Goal: Book appointment/travel/reservation

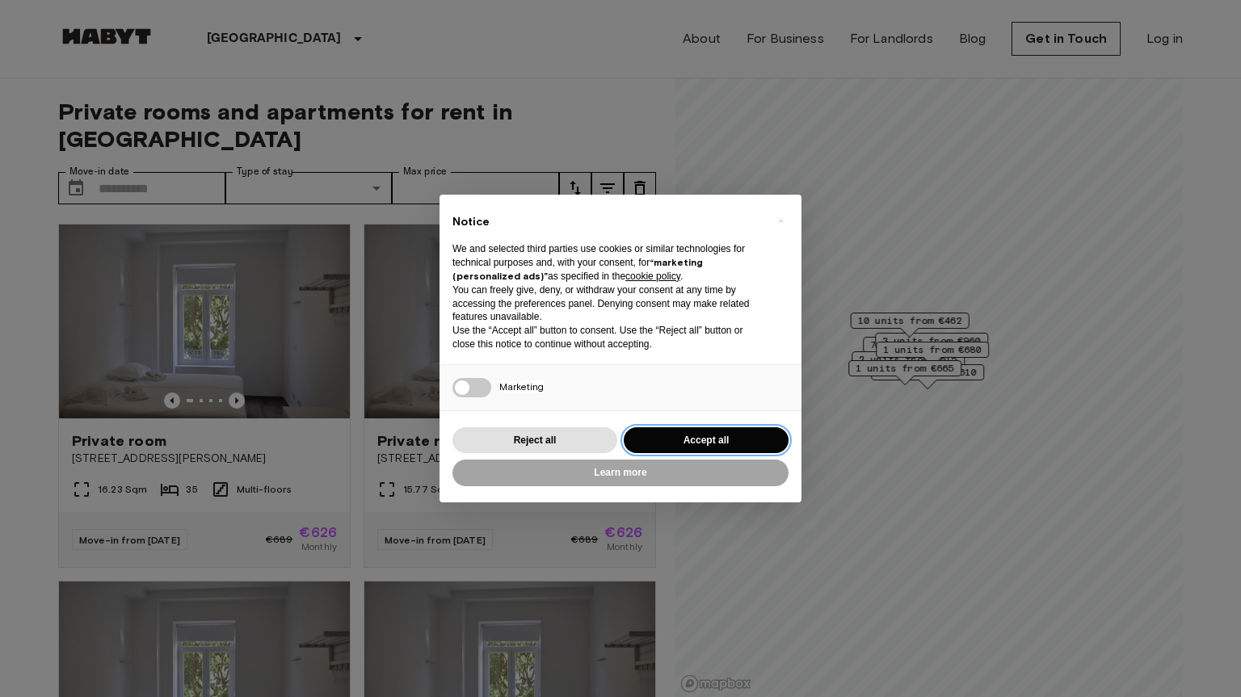
click at [722, 437] on button "Accept all" at bounding box center [706, 441] width 165 height 27
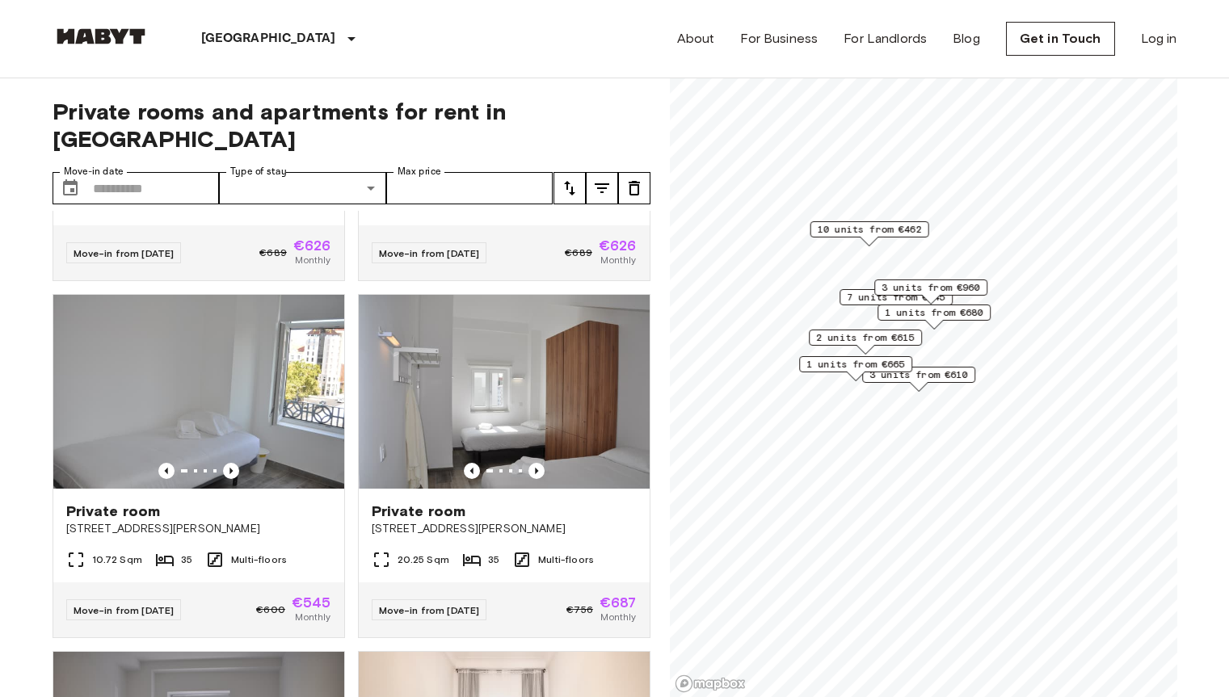
scroll to position [647, 0]
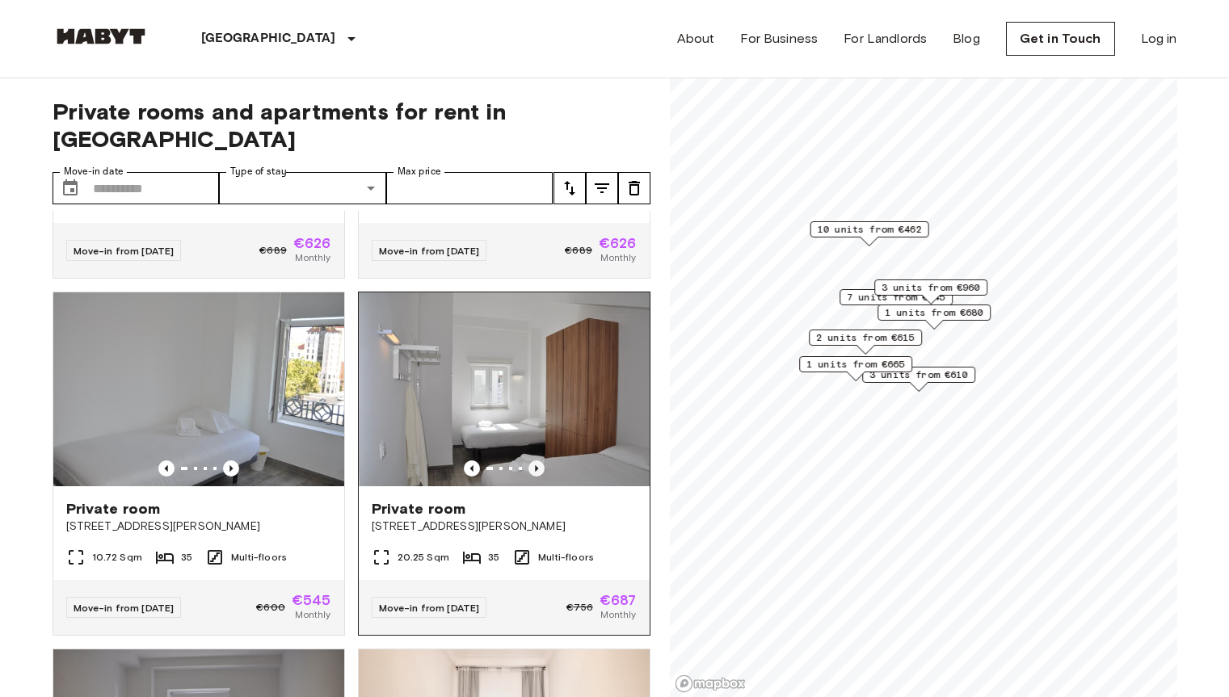
click at [530, 461] on icon "Previous image" at bounding box center [537, 469] width 16 height 16
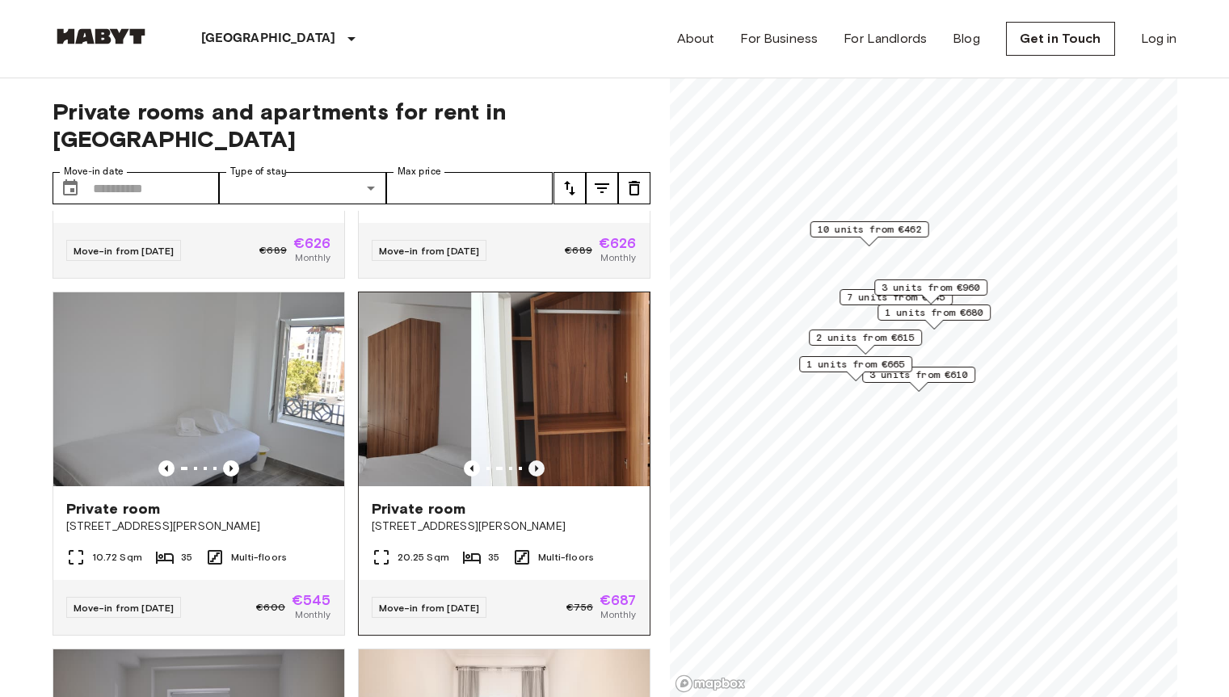
click at [530, 461] on icon "Previous image" at bounding box center [537, 469] width 16 height 16
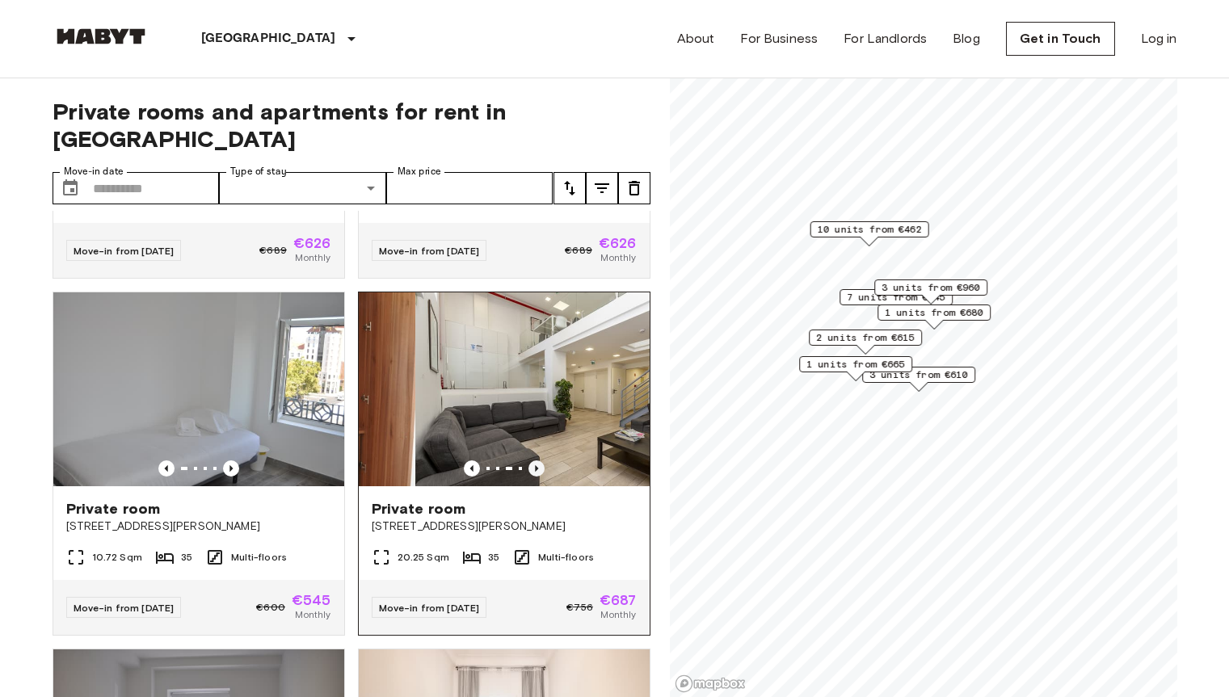
click at [530, 461] on icon "Previous image" at bounding box center [537, 469] width 16 height 16
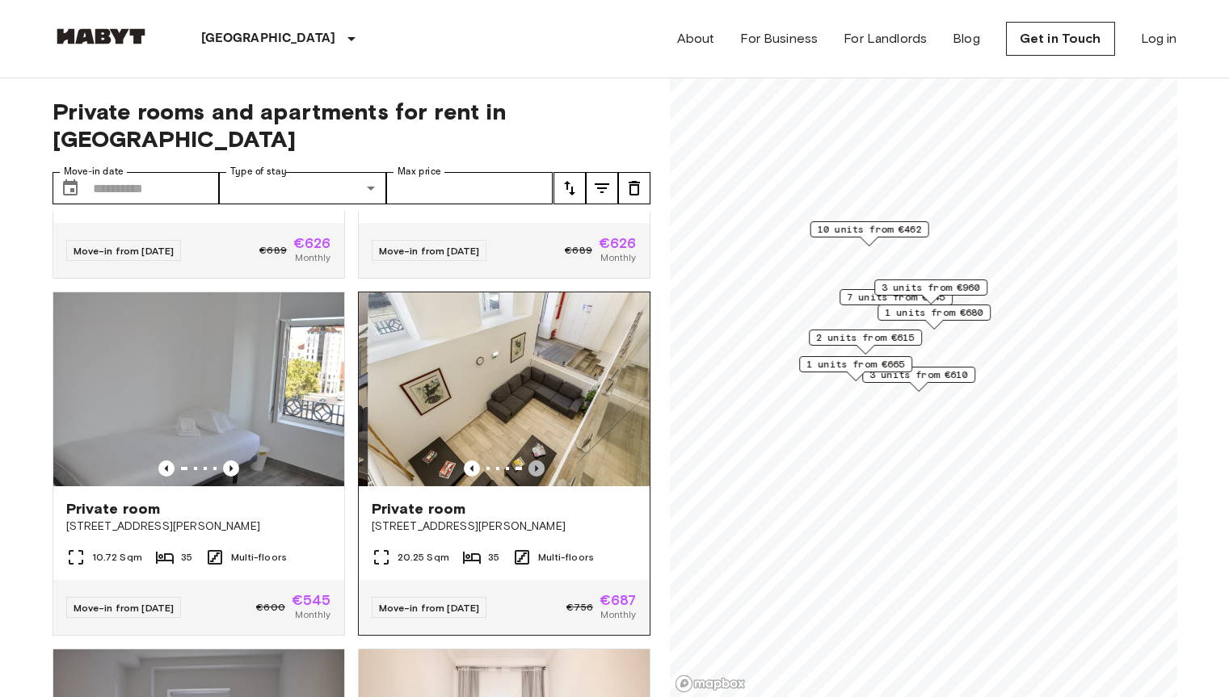
click at [530, 461] on icon "Previous image" at bounding box center [537, 469] width 16 height 16
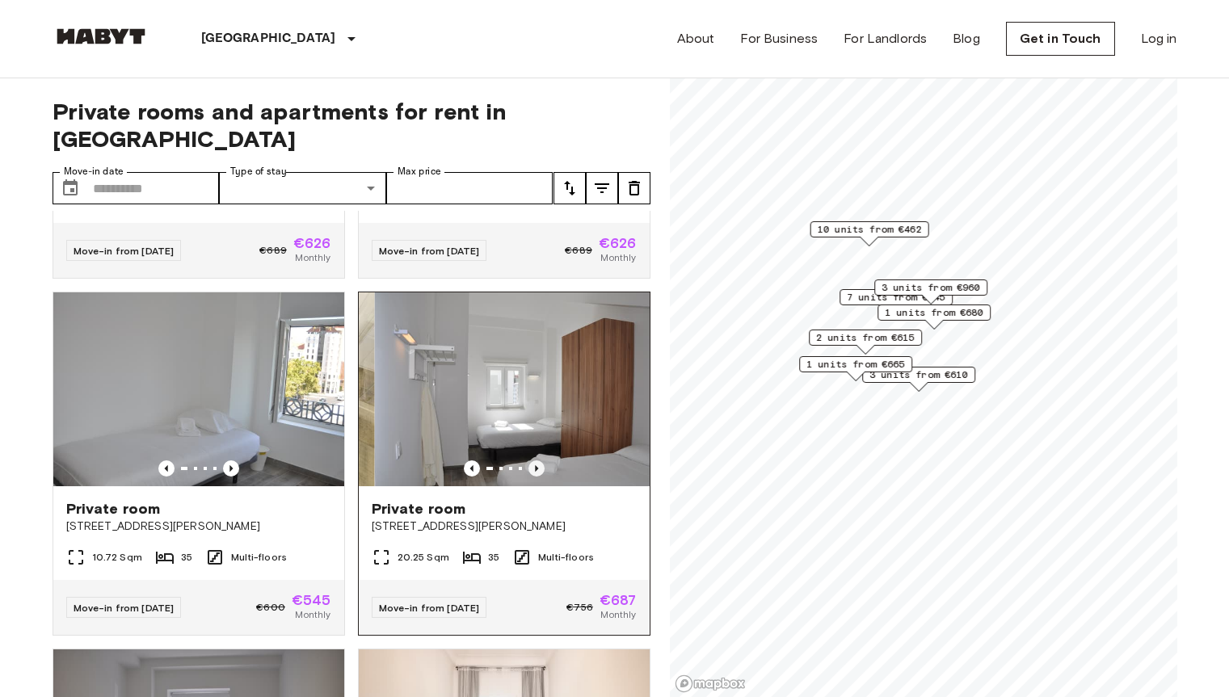
click at [530, 461] on icon "Previous image" at bounding box center [537, 469] width 16 height 16
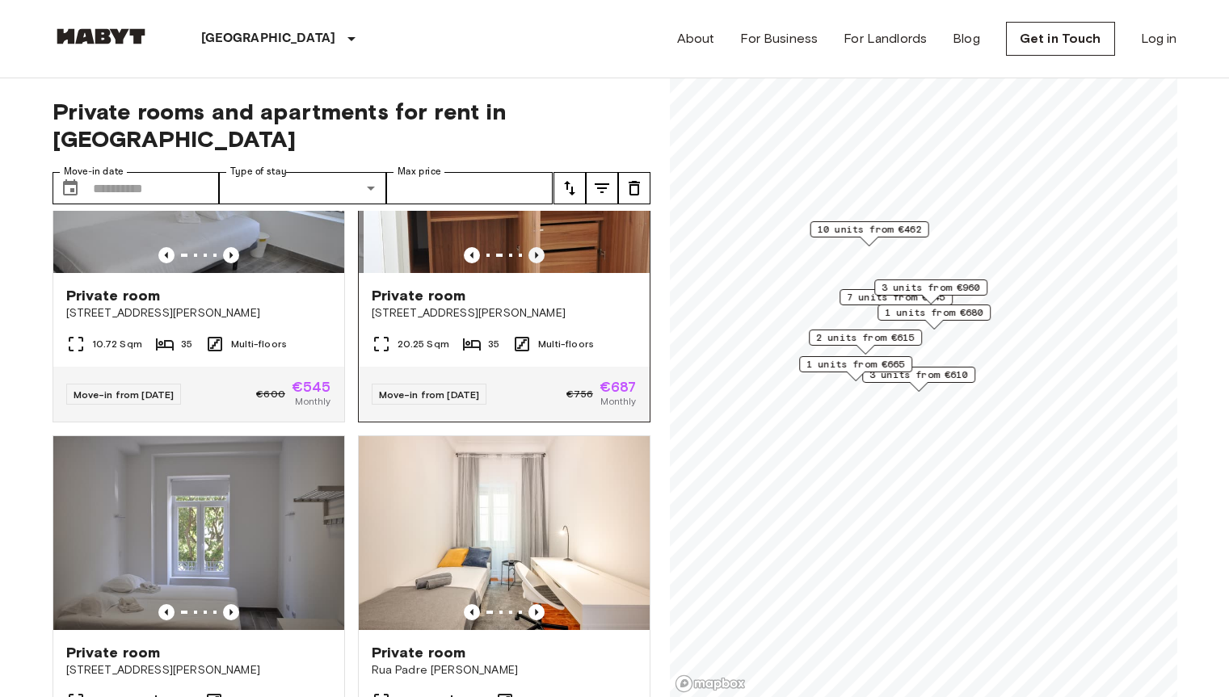
scroll to position [862, 0]
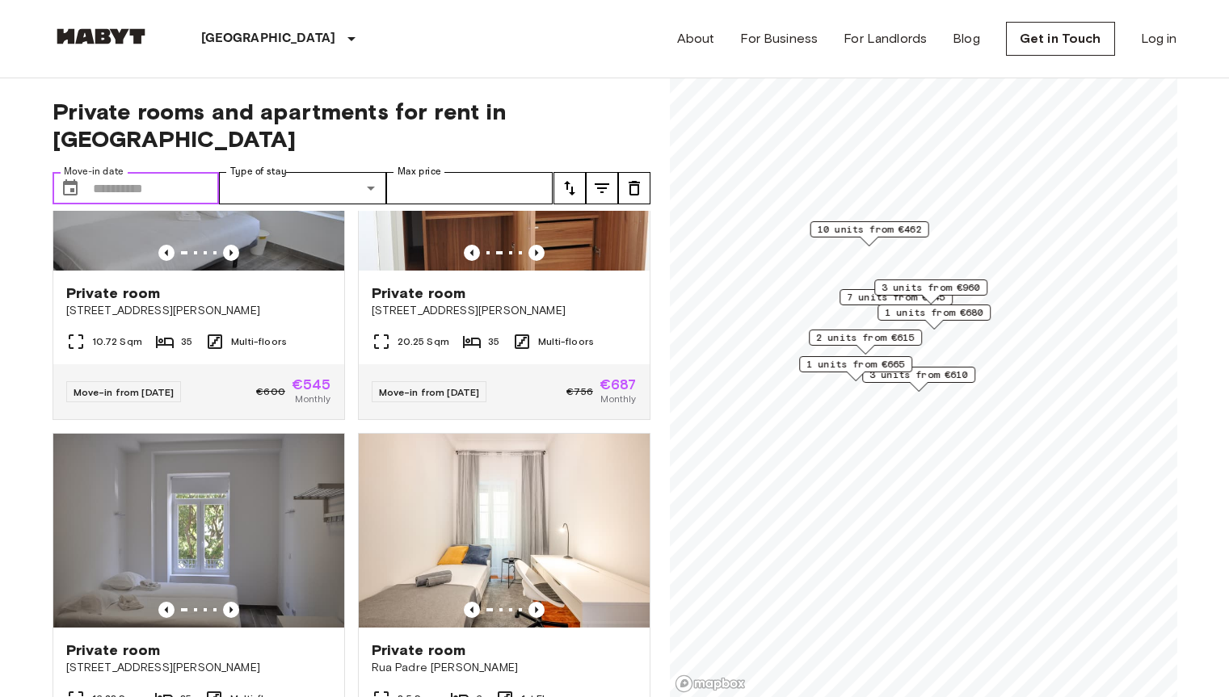
click at [171, 172] on input "Move-in date" at bounding box center [156, 188] width 127 height 32
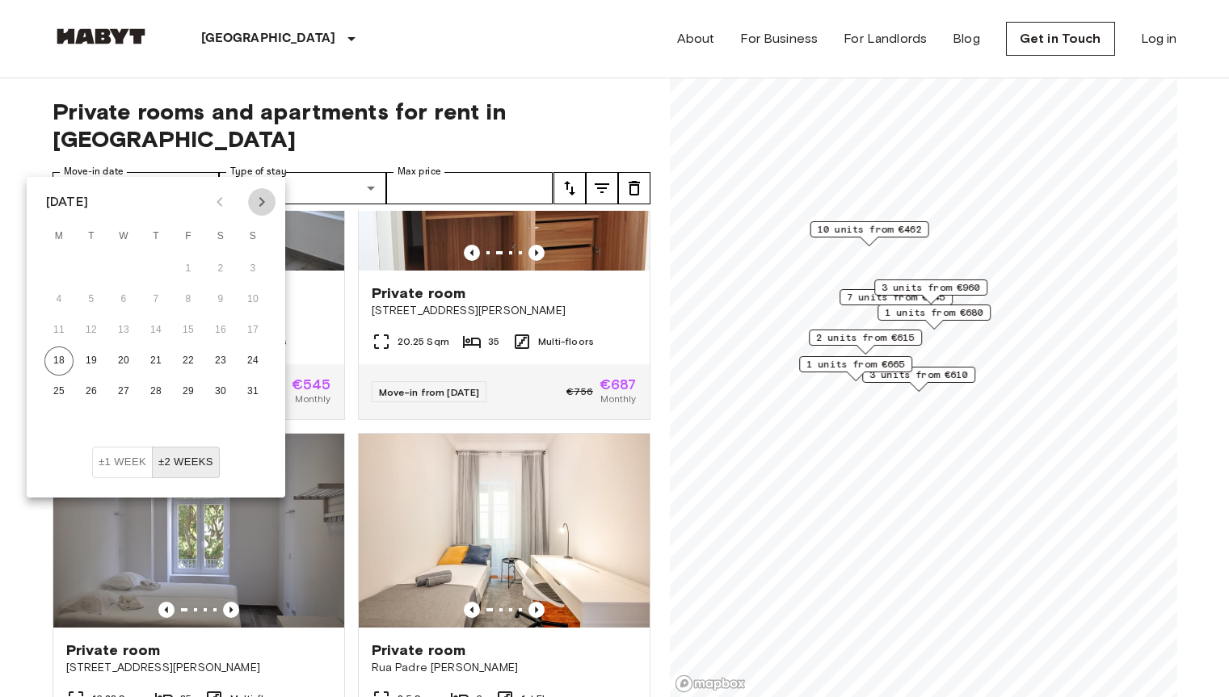
click at [251, 204] on button "Next month" at bounding box center [261, 201] width 27 height 27
click at [245, 357] on button "28" at bounding box center [252, 361] width 29 height 29
type input "**********"
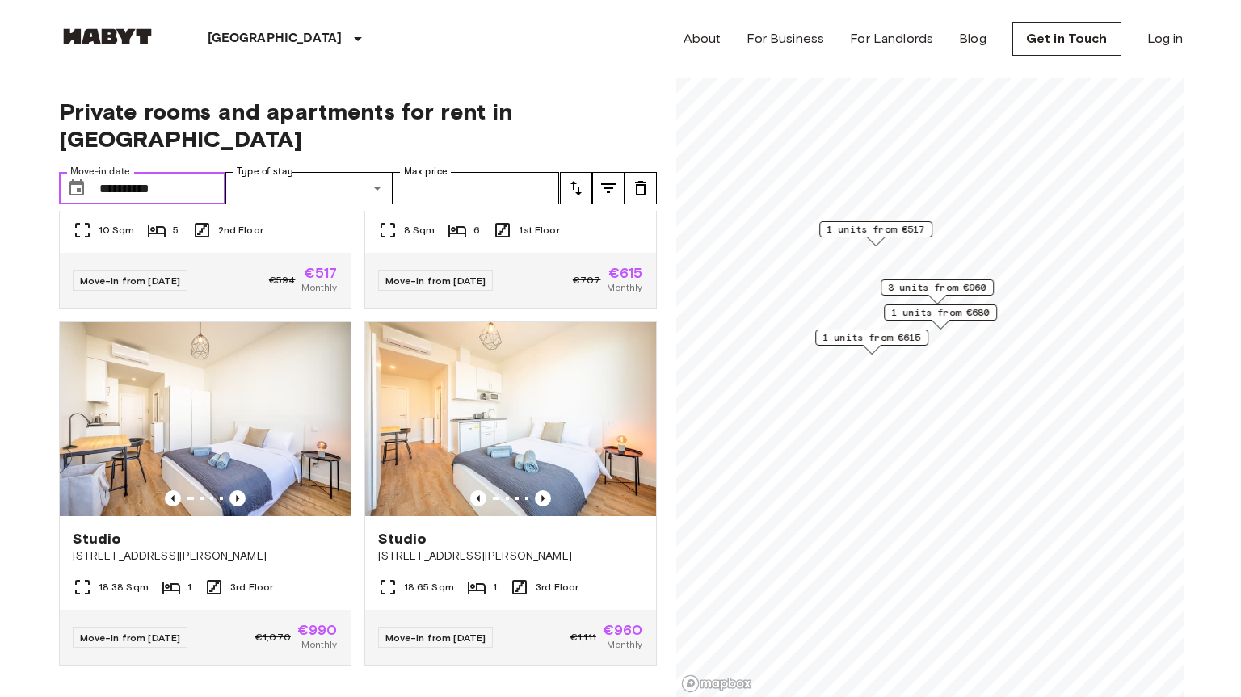
scroll to position [626, 0]
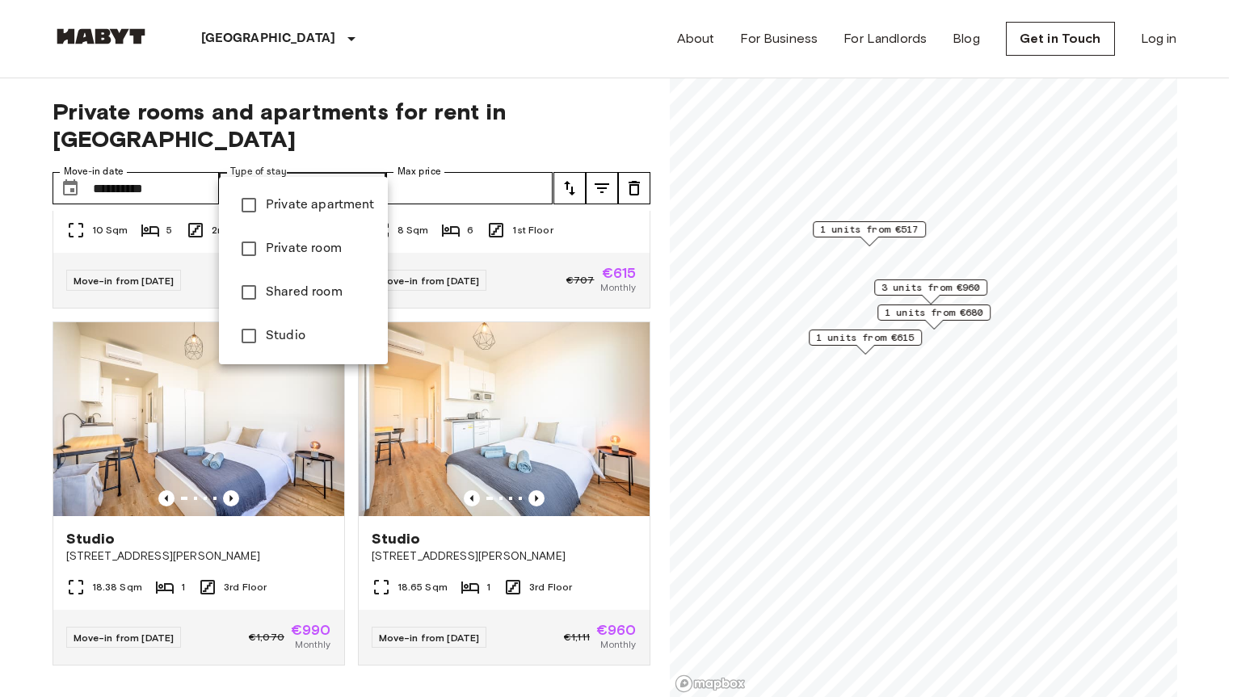
click at [322, 233] on li "Private room" at bounding box center [303, 249] width 169 height 44
type input "**********"
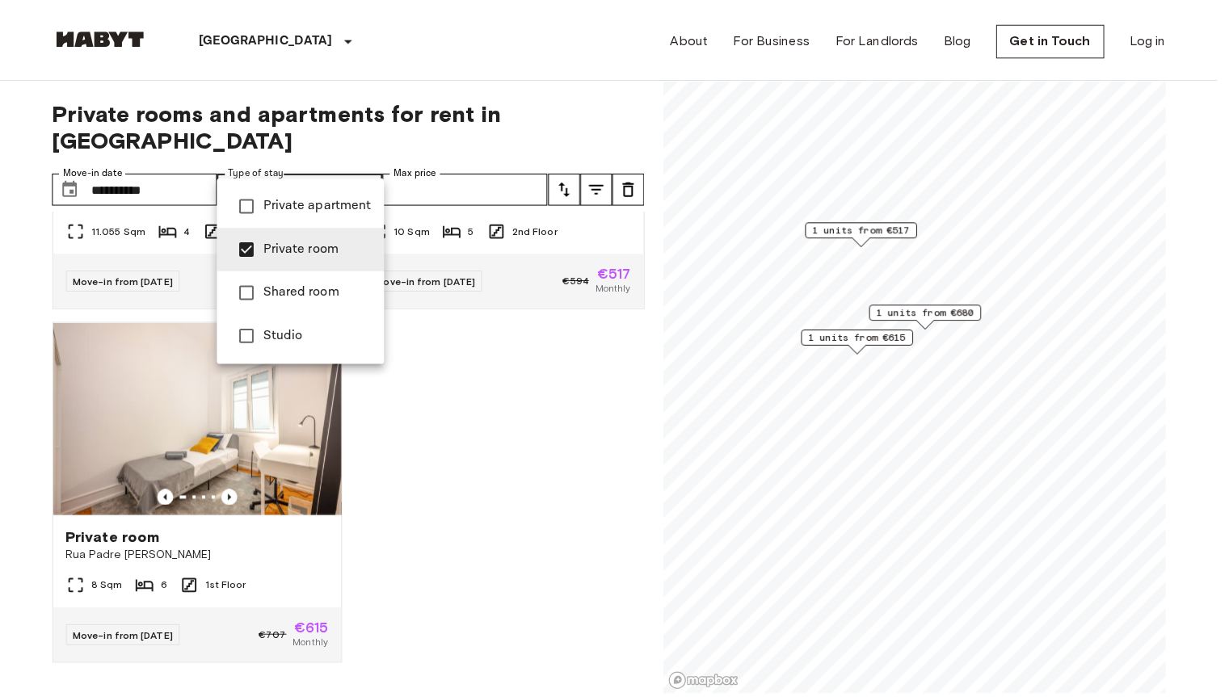
scroll to position [260, 0]
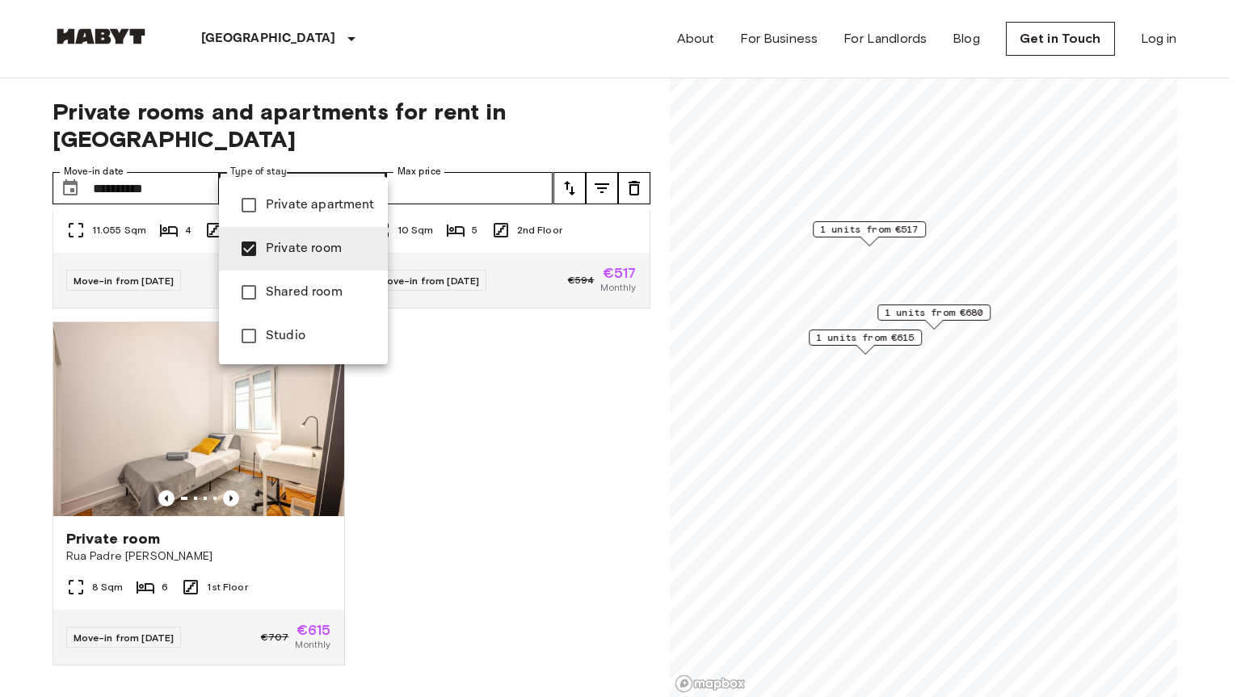
click at [458, 161] on div at bounding box center [620, 348] width 1241 height 697
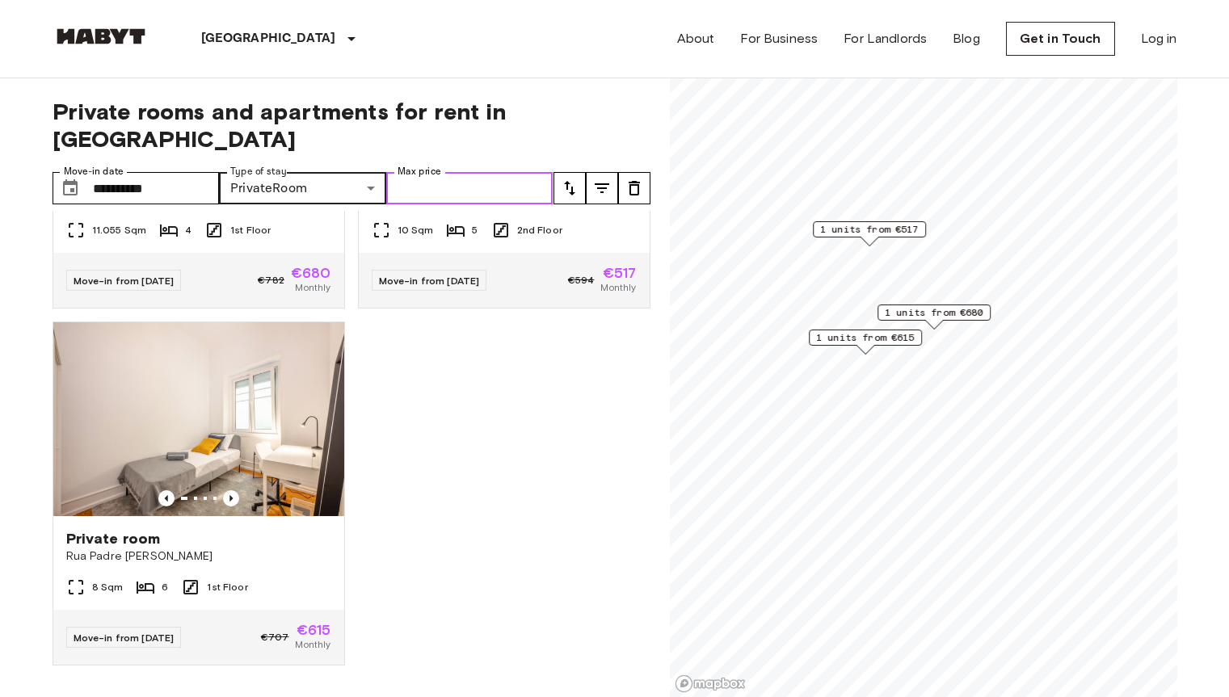
click at [507, 172] on input "Max price" at bounding box center [469, 188] width 167 height 32
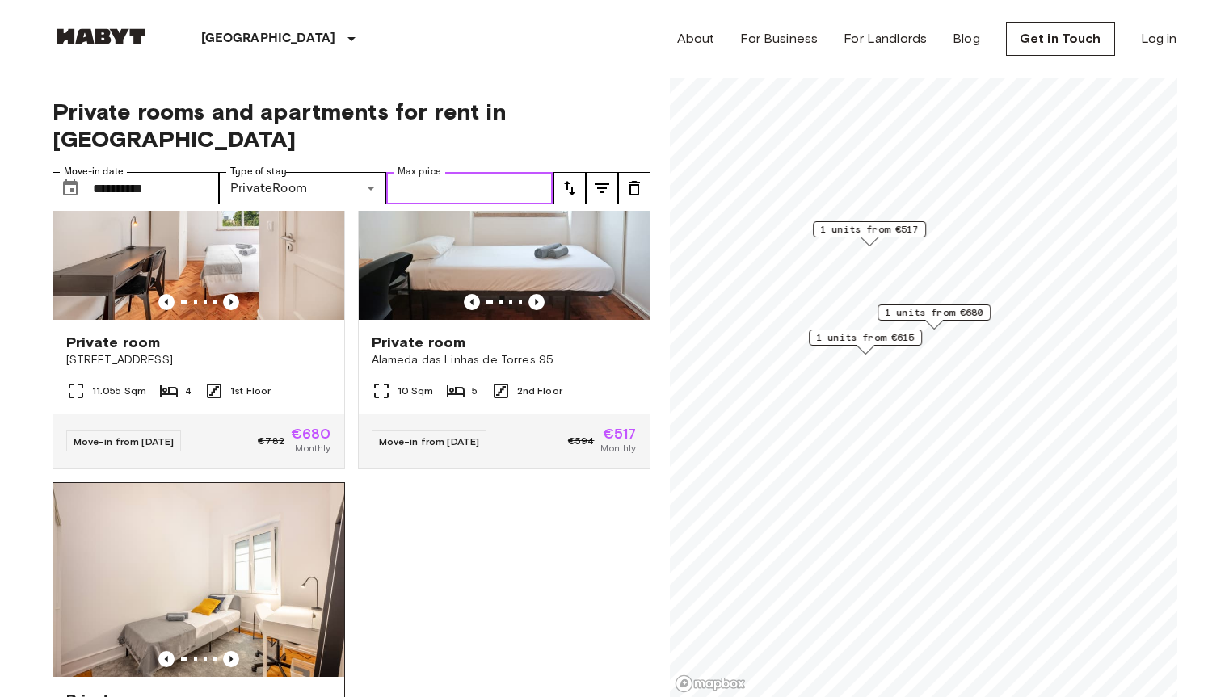
scroll to position [0, 0]
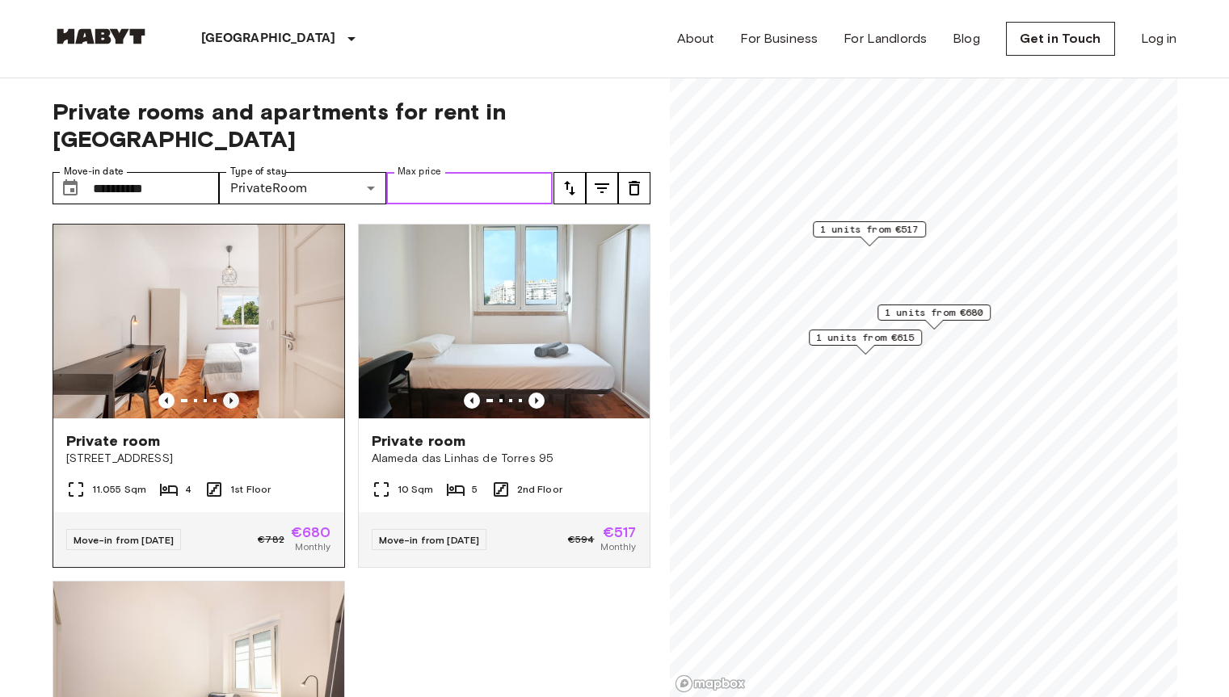
click at [235, 393] on icon "Previous image" at bounding box center [231, 401] width 16 height 16
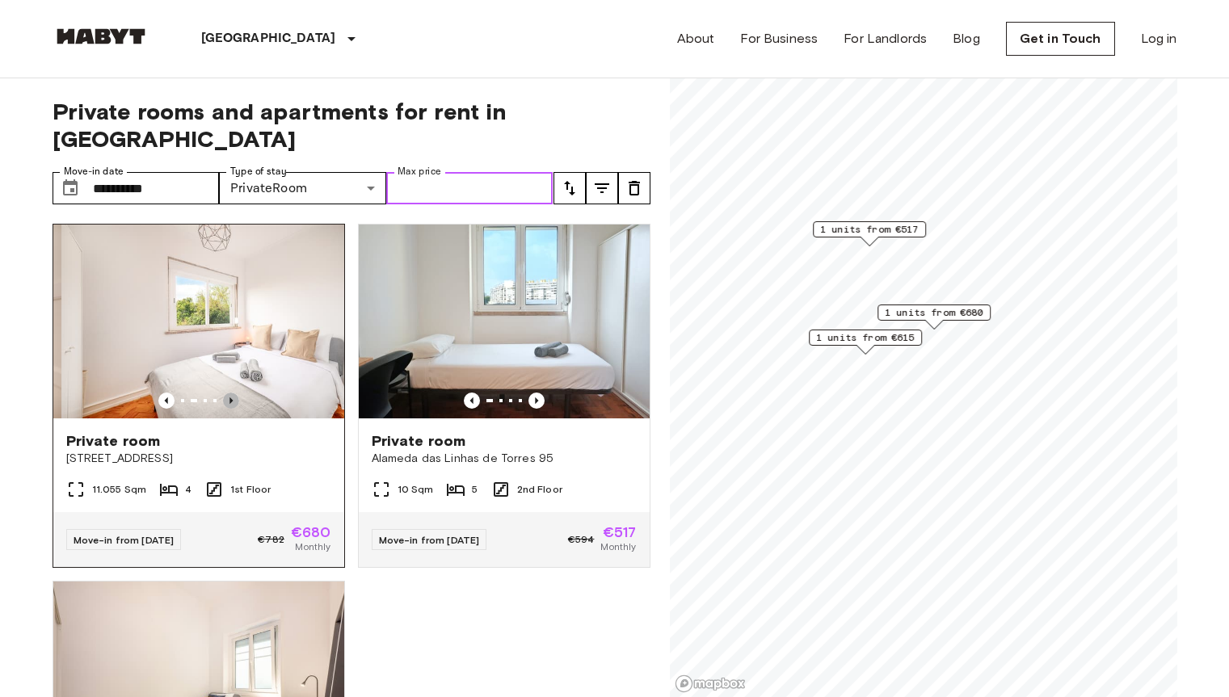
click at [235, 393] on icon "Previous image" at bounding box center [231, 401] width 16 height 16
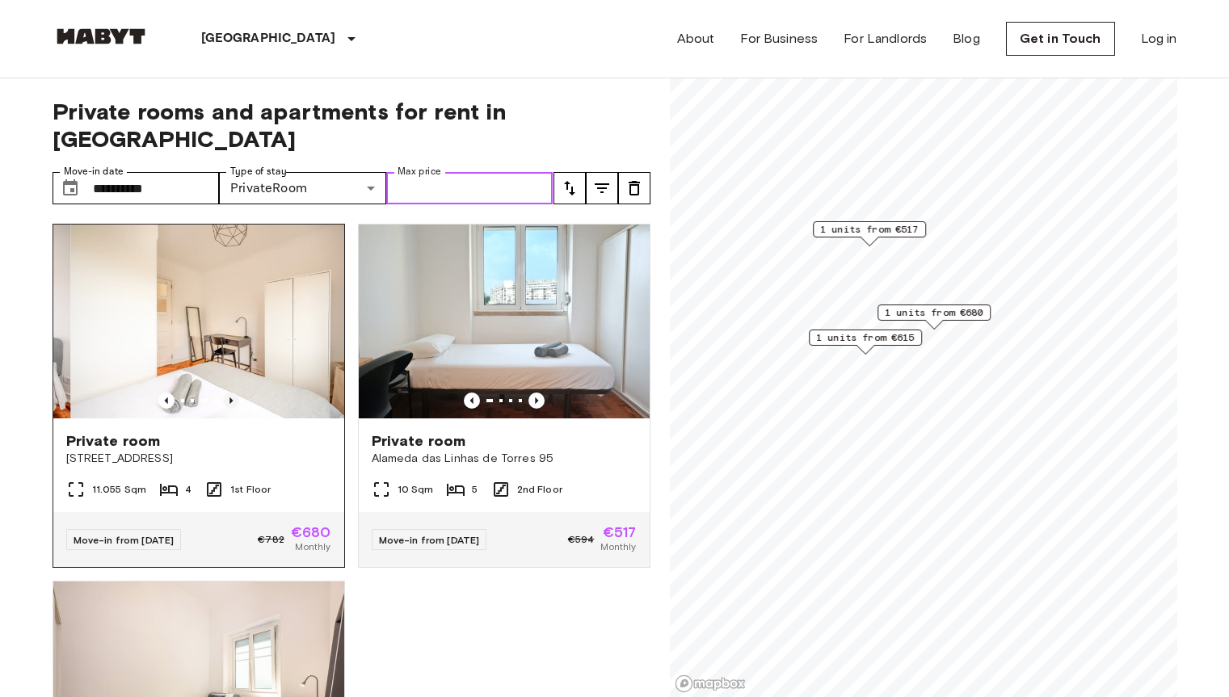
click at [235, 393] on icon "Previous image" at bounding box center [231, 401] width 16 height 16
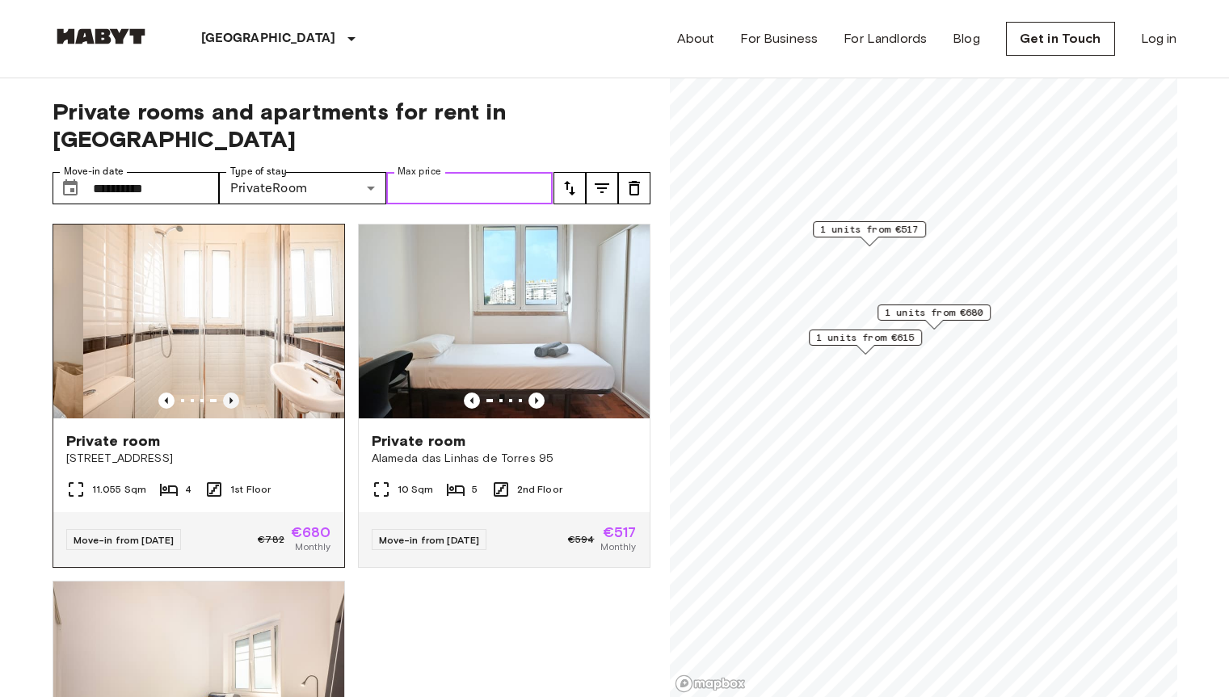
click at [235, 393] on icon "Previous image" at bounding box center [231, 401] width 16 height 16
